Goal: Information Seeking & Learning: Learn about a topic

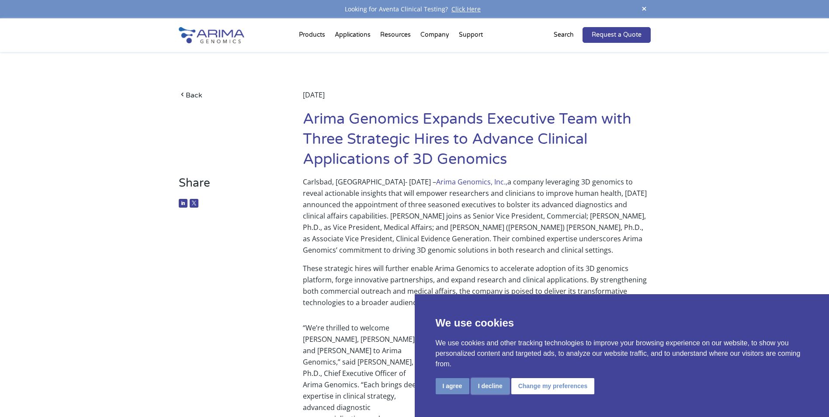
click at [483, 387] on button "I decline" at bounding box center [490, 386] width 38 height 16
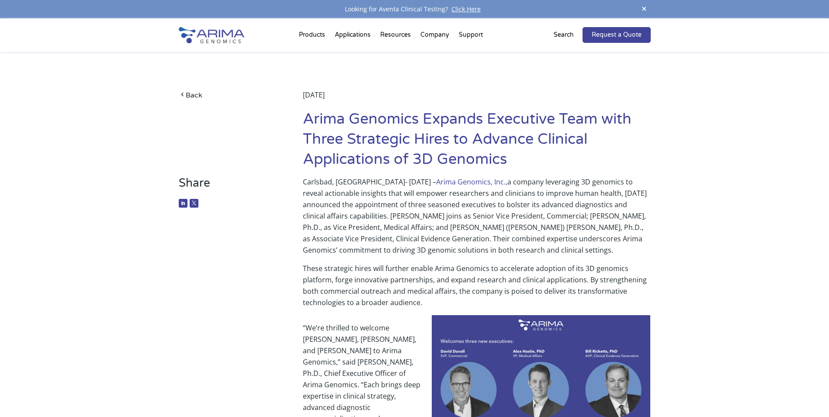
click at [350, 203] on p "Carlsbad, [GEOGRAPHIC_DATA]- [DATE] – Arima Genomics, Inc., a company leveragin…" at bounding box center [476, 219] width 347 height 87
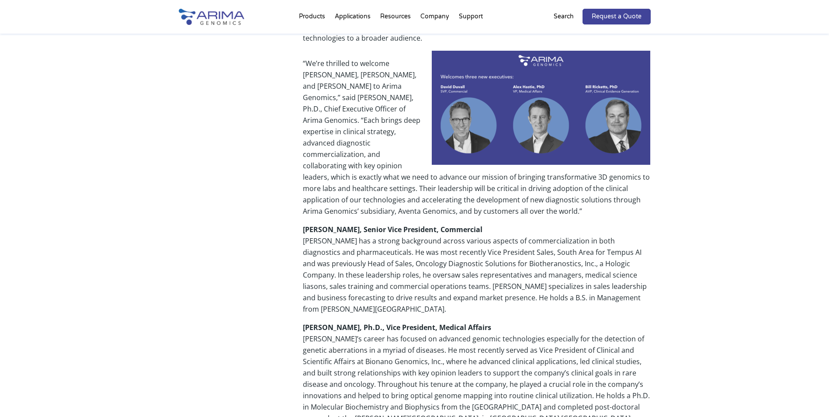
scroll to position [385, 0]
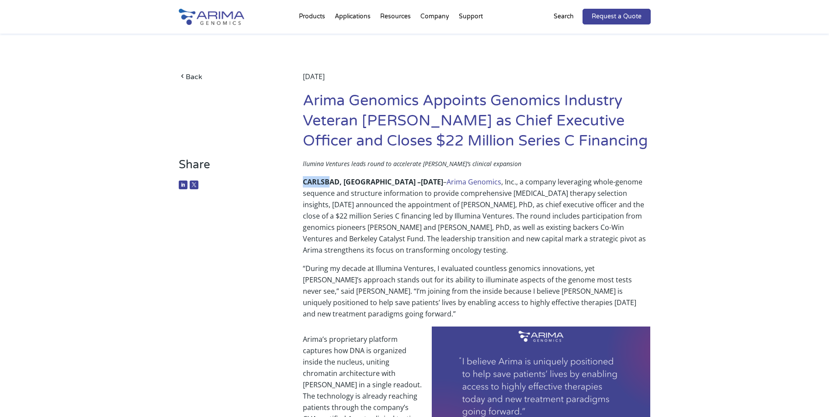
drag, startPoint x: 300, startPoint y: 182, endPoint x: 329, endPoint y: 181, distance: 29.7
drag, startPoint x: 329, startPoint y: 181, endPoint x: 352, endPoint y: 202, distance: 30.9
click at [352, 202] on p "CARLSBAD, CA – June 17, 2025 – Arima Genomics , Inc., a company leveraging whol…" at bounding box center [476, 219] width 347 height 87
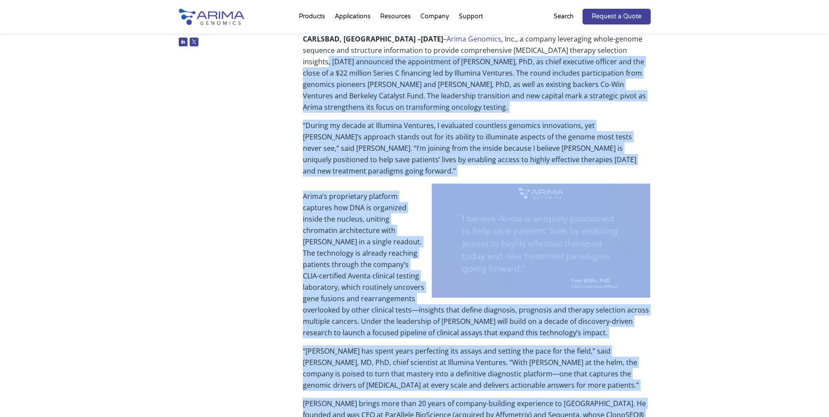
scroll to position [208, 0]
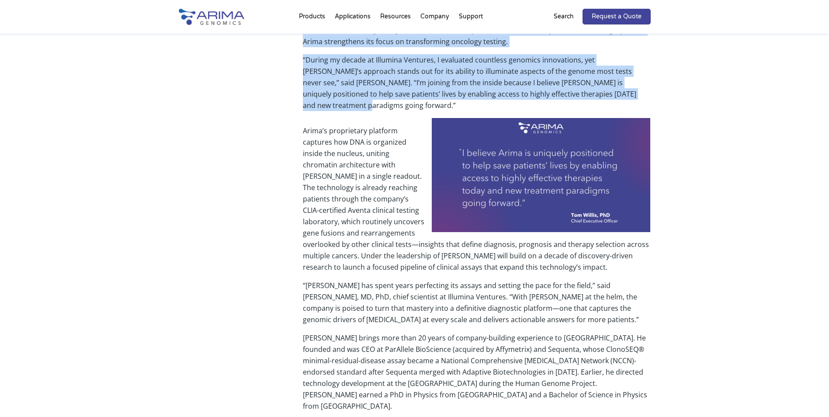
drag, startPoint x: 607, startPoint y: 194, endPoint x: 594, endPoint y: 96, distance: 98.7
click at [594, 96] on div "llumina Ventures leads round to accelerate Arima’s clinical expansion CARLSBAD,…" at bounding box center [476, 292] width 347 height 687
copy div "announced the appointment of Tom Willis, PhD, as chief executive officer and th…"
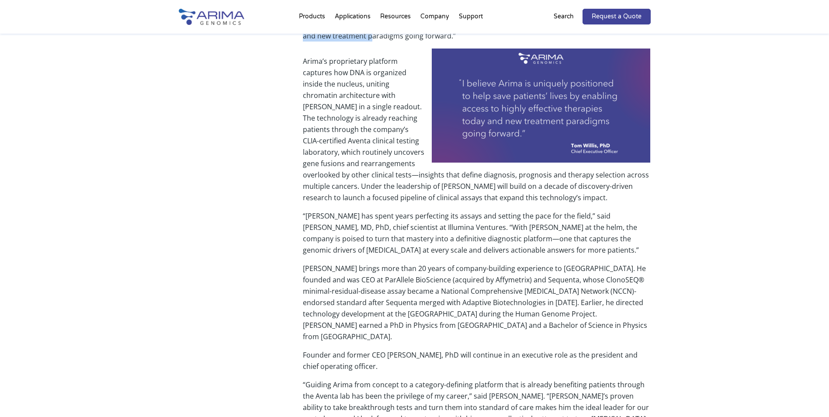
scroll to position [278, 0]
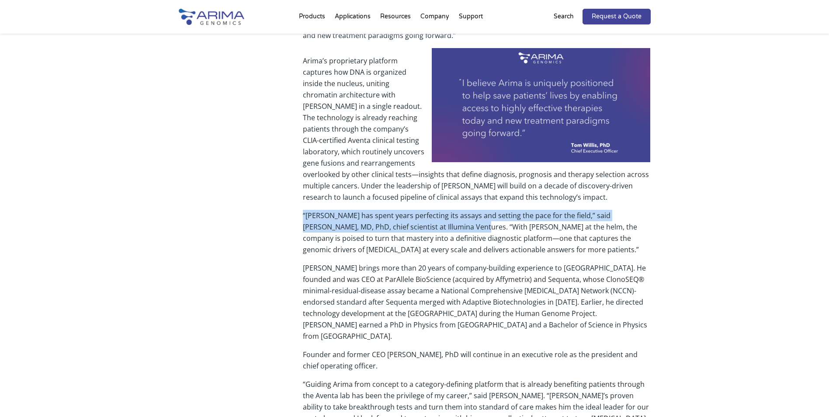
drag, startPoint x: 301, startPoint y: 203, endPoint x: 450, endPoint y: 214, distance: 149.4
click at [450, 214] on div "Share llumina Ventures leads round to accelerate Arima’s clinical expansion CAR…" at bounding box center [415, 228] width 472 height 699
drag, startPoint x: 450, startPoint y: 214, endPoint x: 440, endPoint y: 230, distance: 18.4
click at [446, 234] on p "“Arima has spent years perfecting its assays and setting the pace for the field…" at bounding box center [476, 236] width 347 height 52
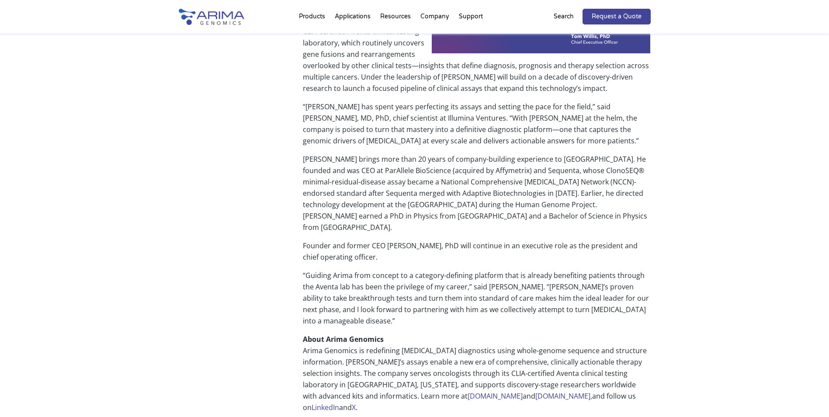
scroll to position [383, 0]
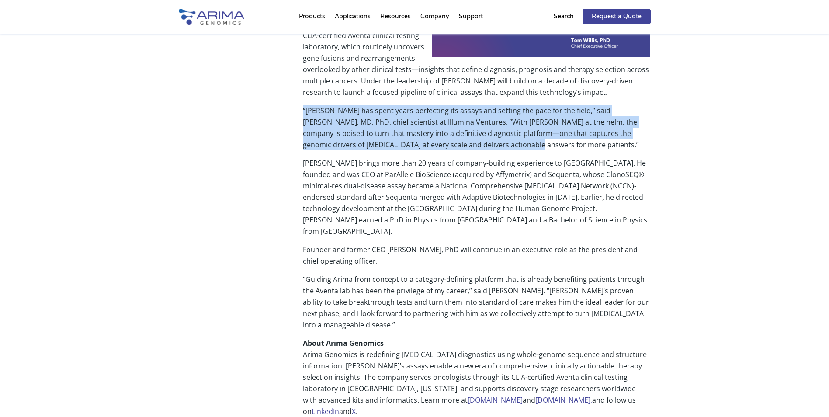
drag, startPoint x: 301, startPoint y: 98, endPoint x: 492, endPoint y: 129, distance: 193.5
click at [492, 129] on div "Share llumina Ventures leads round to accelerate Arima’s clinical expansion CAR…" at bounding box center [415, 124] width 472 height 699
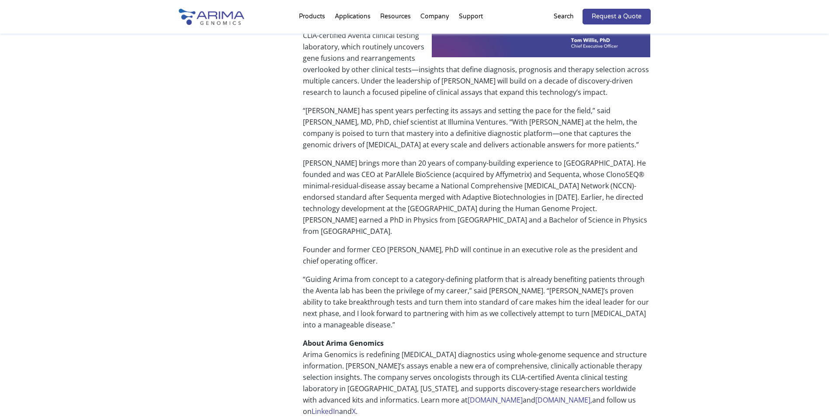
click at [325, 157] on p "Willis brings more than 20 years of company-building experience to Arima. He fo…" at bounding box center [476, 200] width 347 height 87
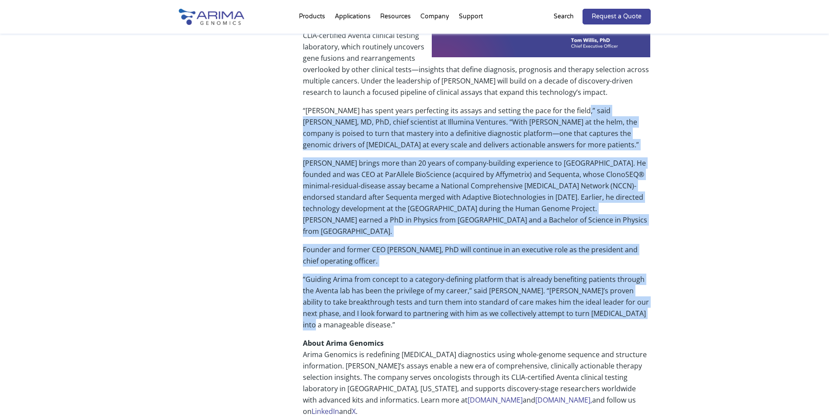
drag, startPoint x: 575, startPoint y: 98, endPoint x: 395, endPoint y: 308, distance: 276.7
click at [395, 308] on div "llumina Ventures leads round to accelerate Arima’s clinical expansion CARLSBAD,…" at bounding box center [476, 118] width 347 height 687
copy div "Malek Faham, MD, PhD, chief scientist at Illumina Ventures. “With Tom at the he…"
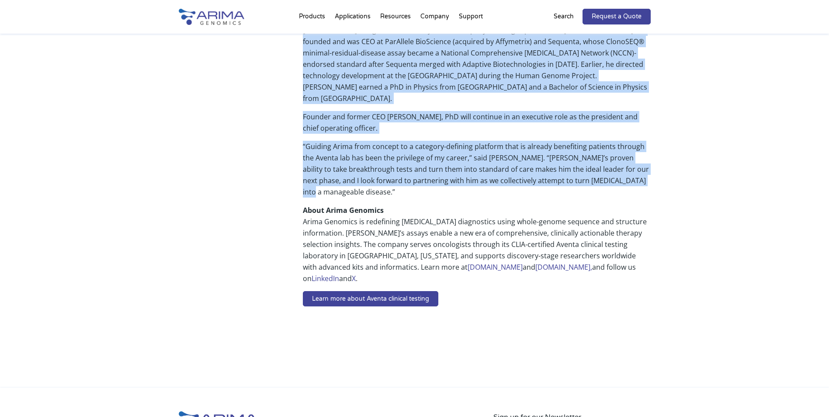
scroll to position [523, 0]
